Goal: Information Seeking & Learning: Learn about a topic

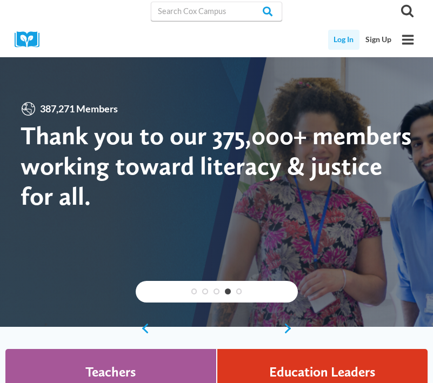
click at [332, 44] on link "Log In" at bounding box center [344, 40] width 32 height 20
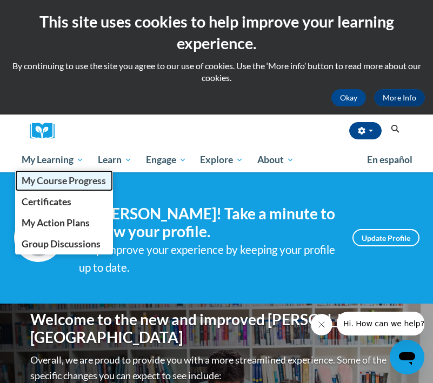
click at [70, 184] on span "My Course Progress" at bounding box center [64, 180] width 84 height 11
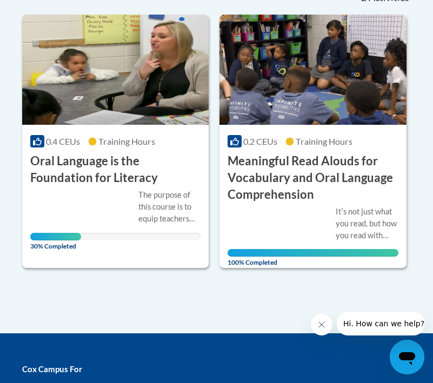
scroll to position [296, 0]
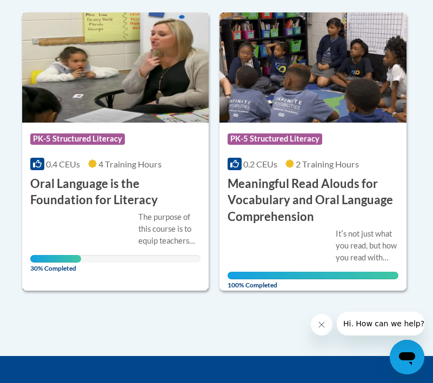
click at [126, 163] on span "4 Training Hours" at bounding box center [129, 164] width 63 height 10
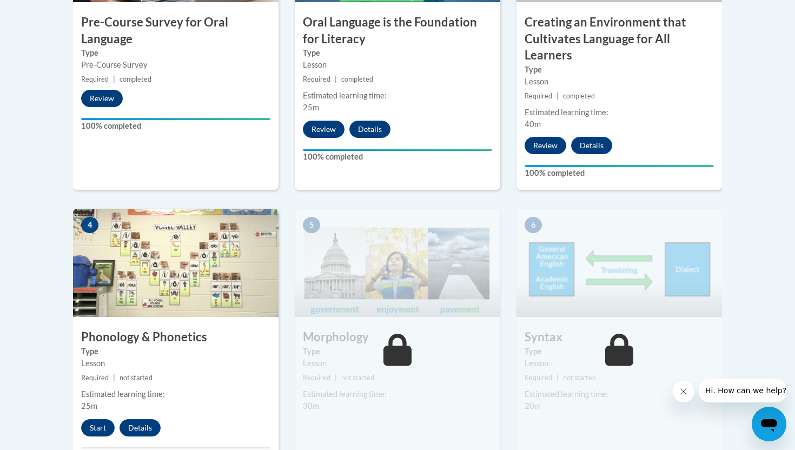
scroll to position [470, 0]
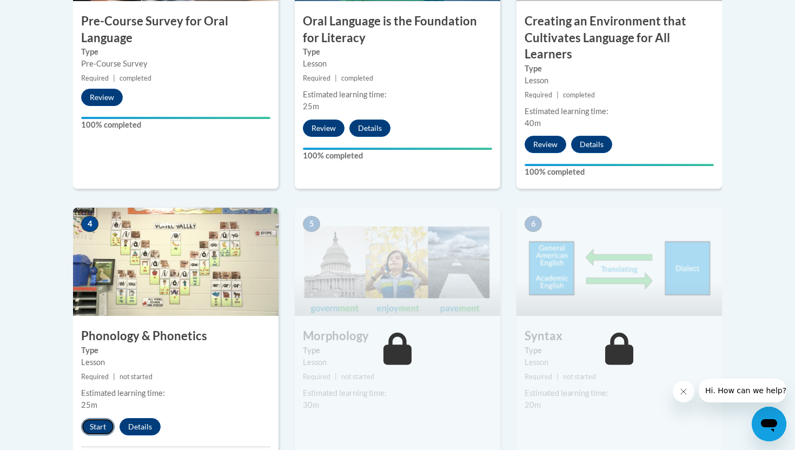
click at [95, 383] on button "Start" at bounding box center [98, 426] width 34 height 17
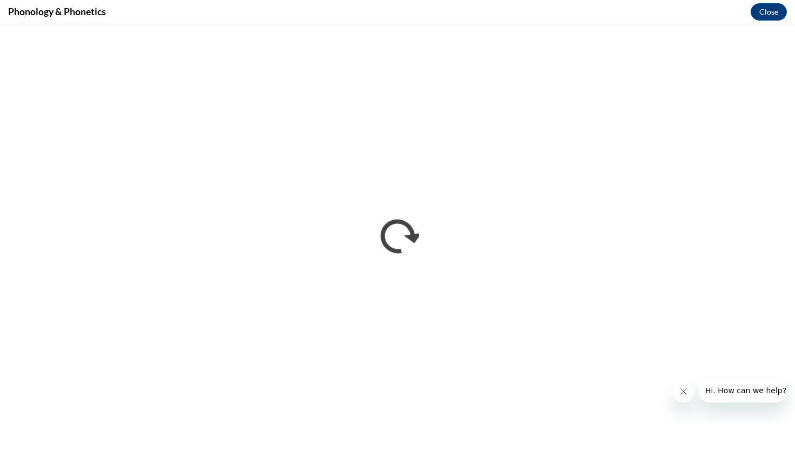
scroll to position [0, 0]
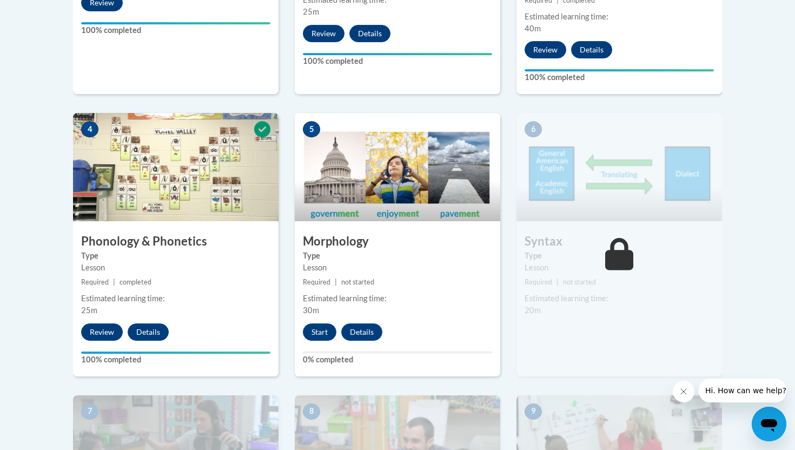
scroll to position [646, 0]
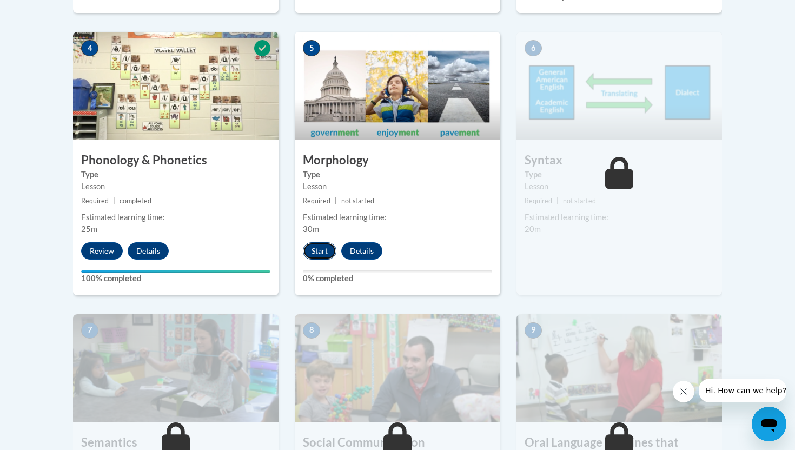
click at [319, 246] on button "Start" at bounding box center [320, 250] width 34 height 17
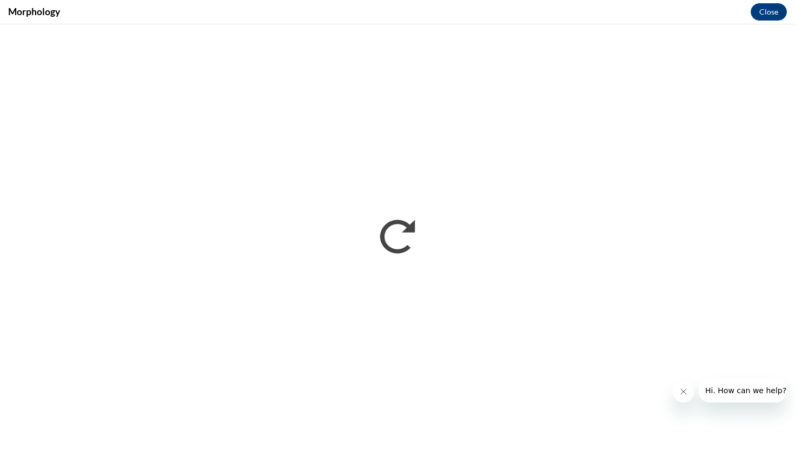
scroll to position [0, 0]
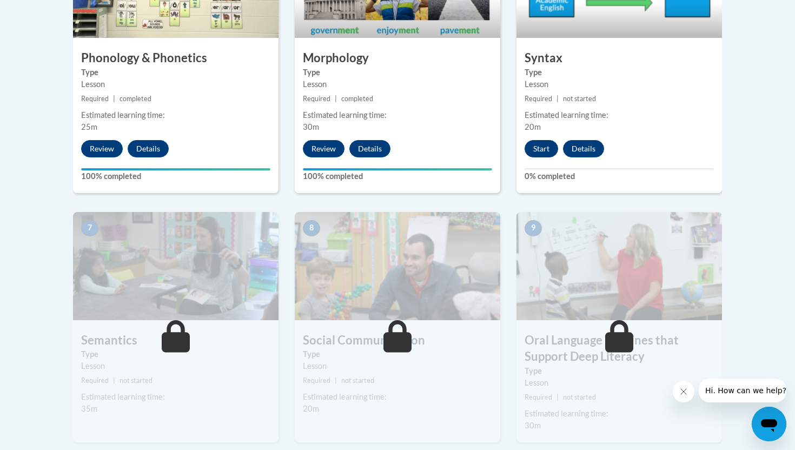
scroll to position [751, 0]
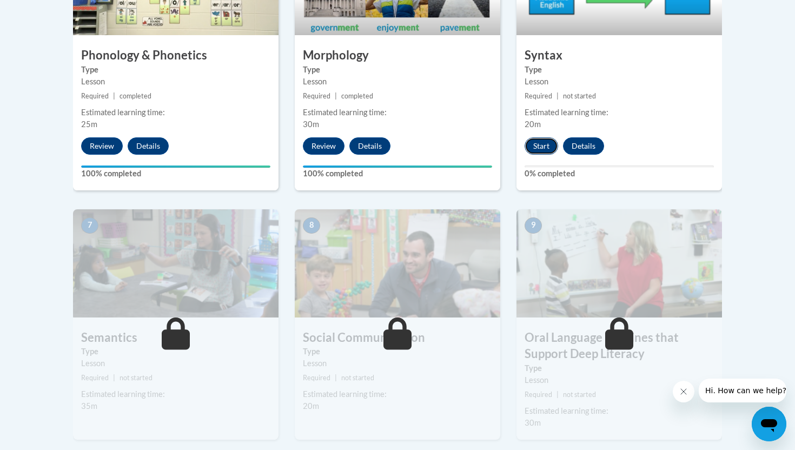
click at [544, 154] on button "Start" at bounding box center [541, 145] width 34 height 17
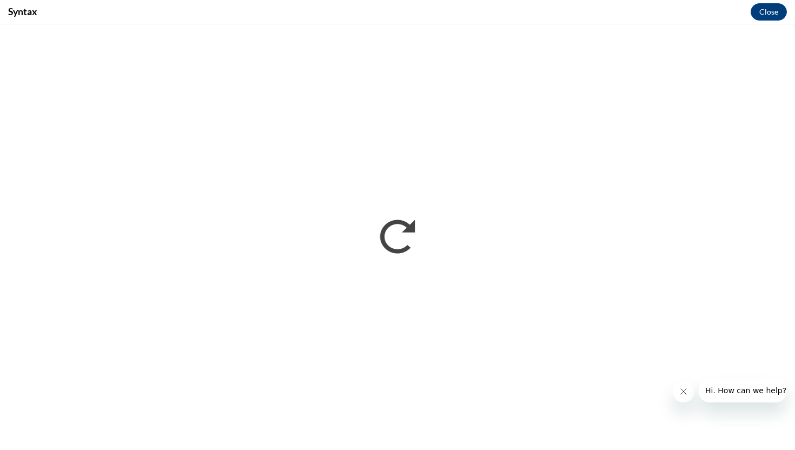
scroll to position [0, 0]
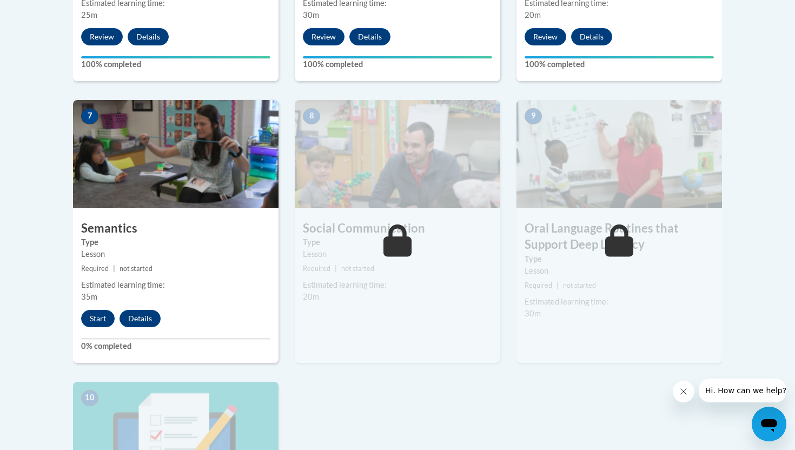
scroll to position [859, 0]
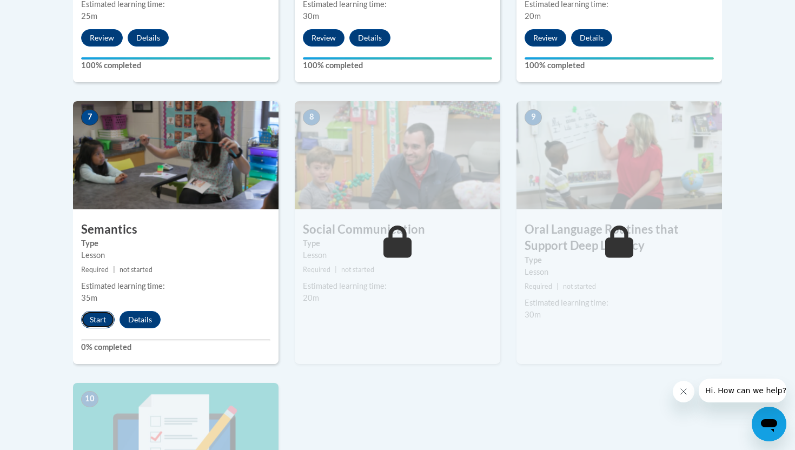
click at [92, 317] on button "Start" at bounding box center [98, 319] width 34 height 17
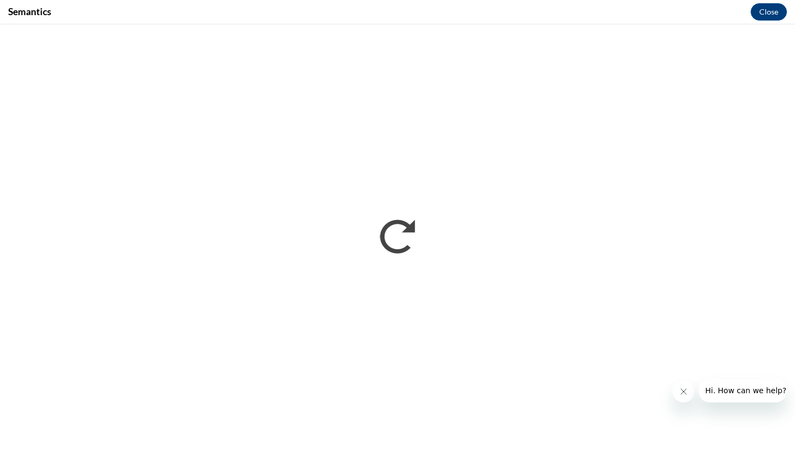
scroll to position [0, 0]
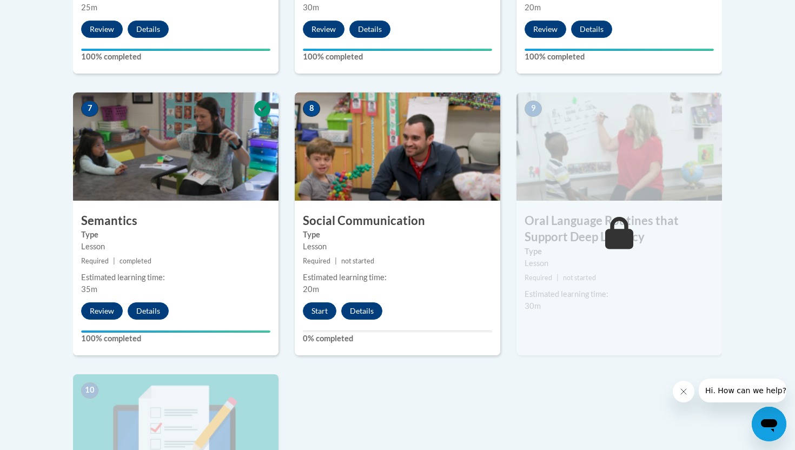
scroll to position [871, 0]
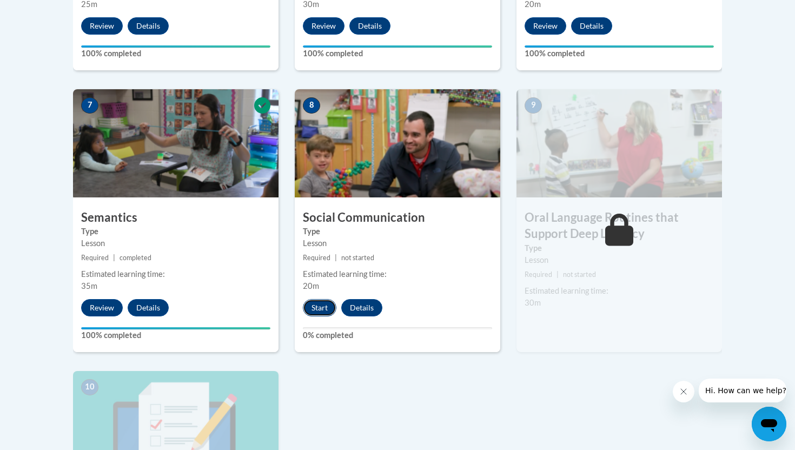
click at [321, 306] on button "Start" at bounding box center [320, 307] width 34 height 17
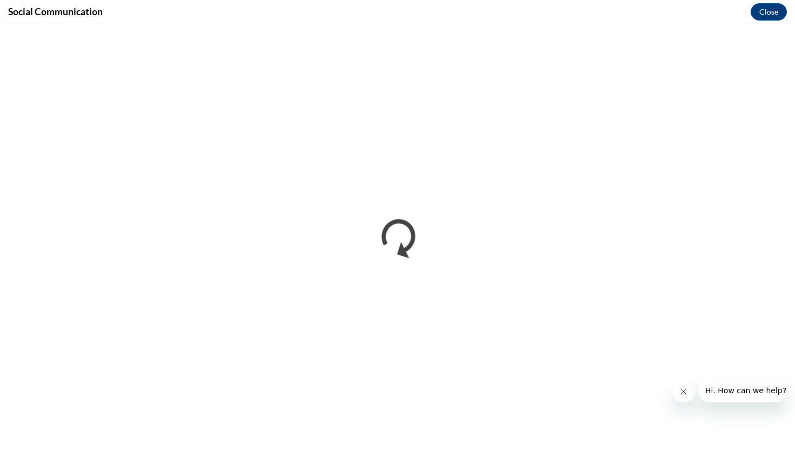
scroll to position [0, 0]
